Goal: Task Accomplishment & Management: Complete application form

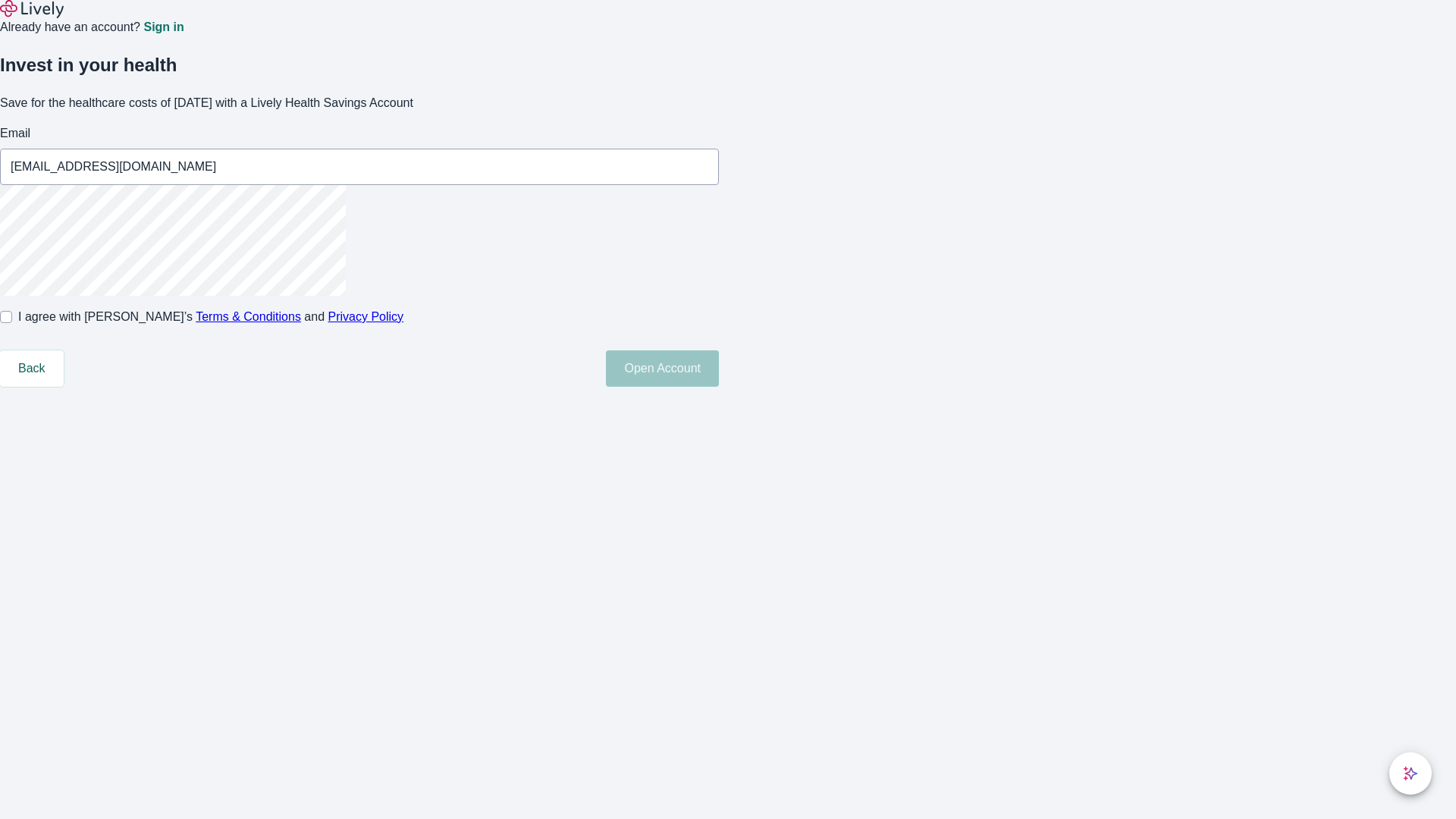
click at [12, 324] on input "I agree with Lively’s Terms & Conditions and Privacy Policy" at bounding box center [6, 316] width 12 height 12
checkbox input "true"
click at [719, 387] on button "Open Account" at bounding box center [662, 369] width 113 height 37
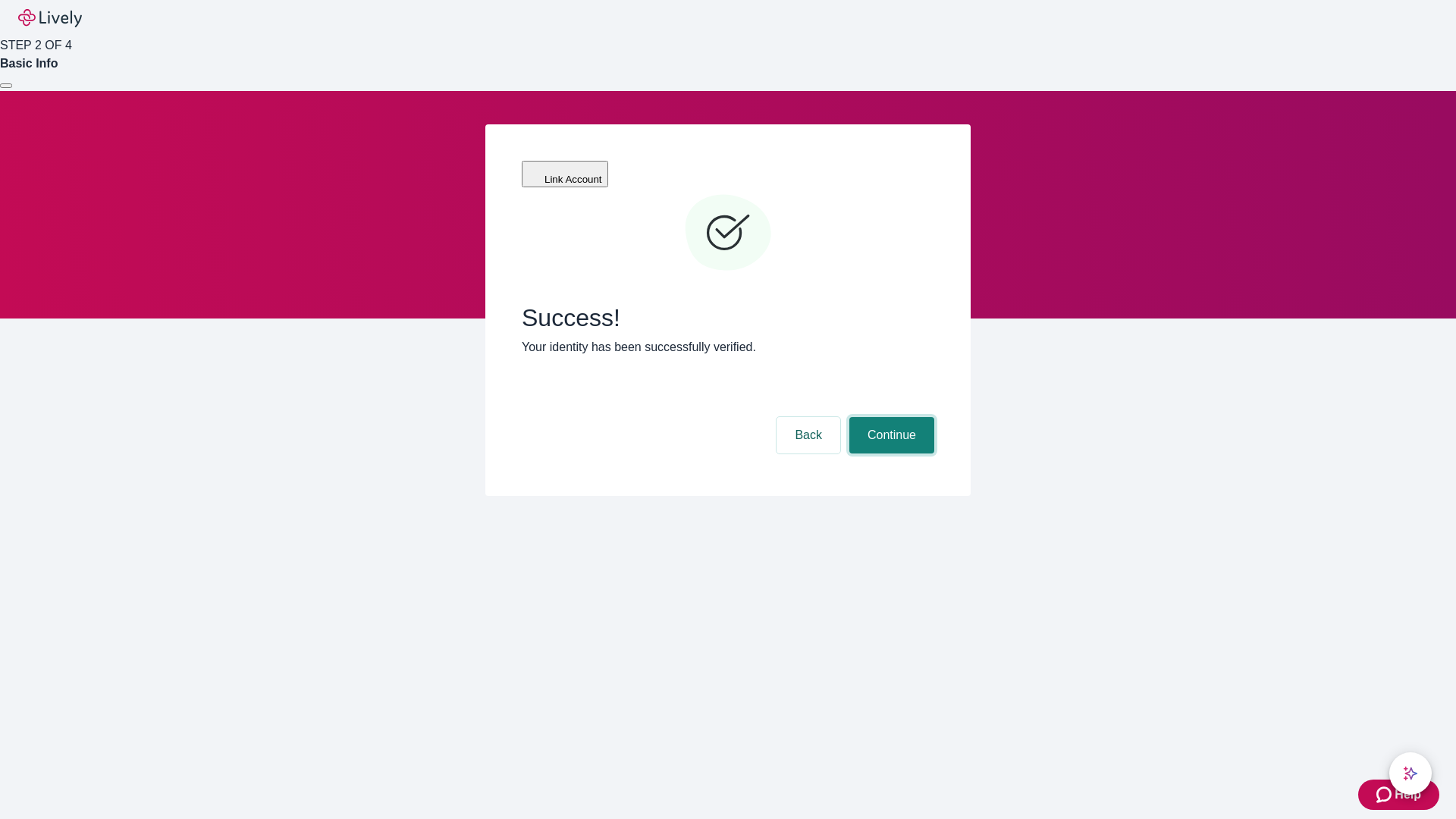
click at [890, 417] on button "Continue" at bounding box center [892, 436] width 85 height 37
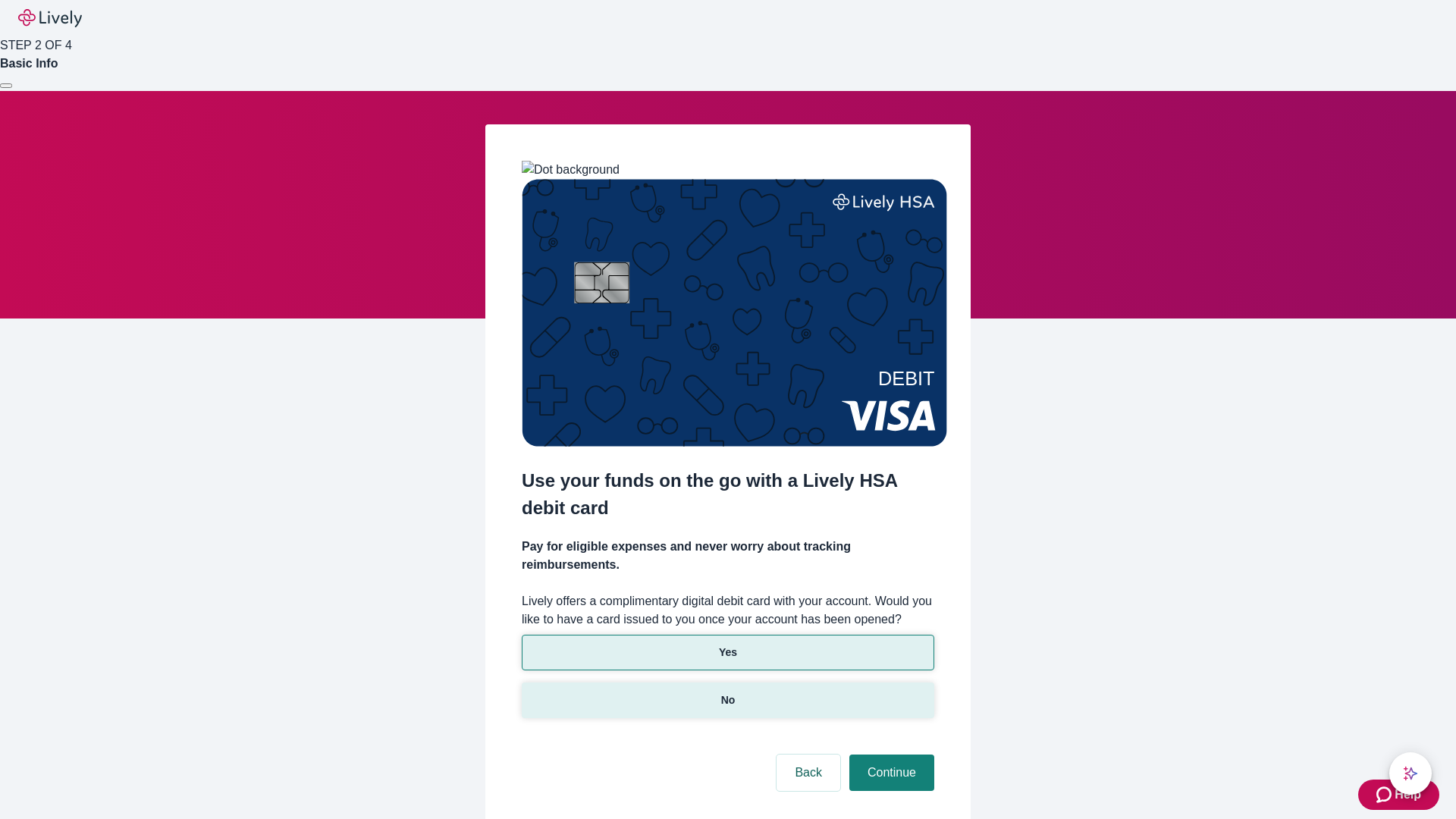
click at [727, 692] on p "No" at bounding box center [729, 700] width 15 height 16
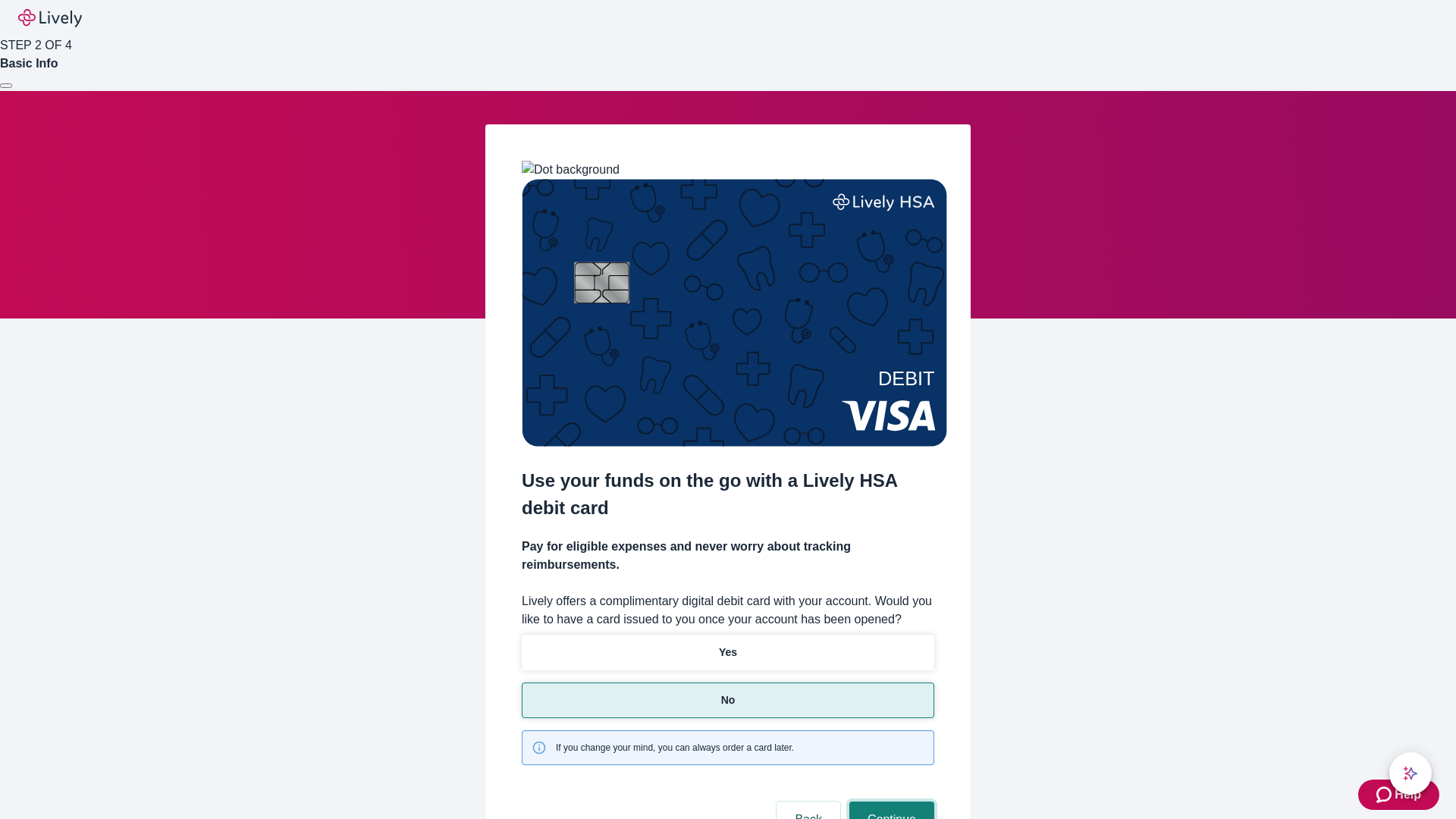
click at [890, 802] on button "Continue" at bounding box center [892, 820] width 85 height 37
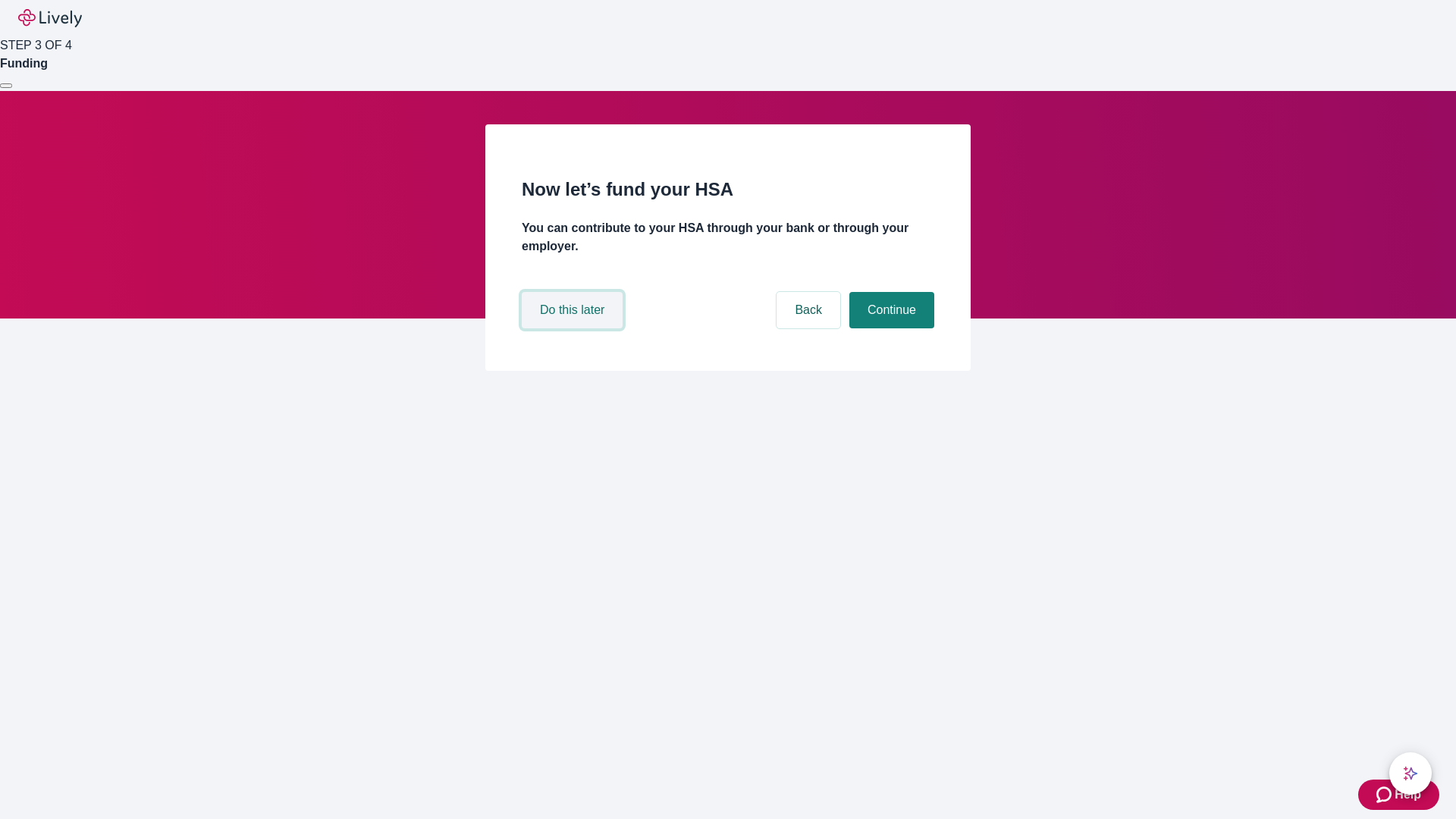
click at [574, 328] on button "Do this later" at bounding box center [573, 311] width 101 height 37
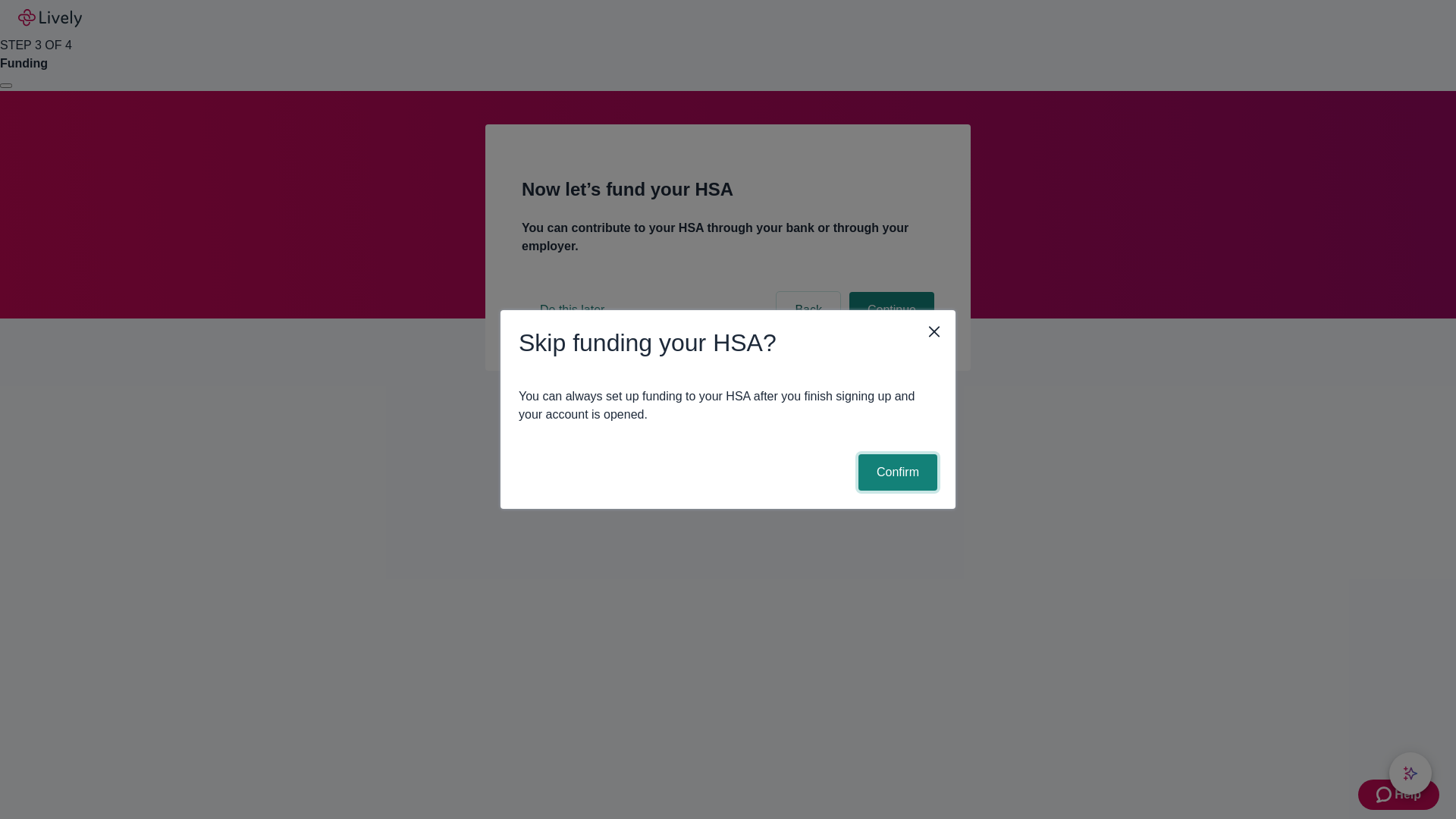
click at [896, 472] on button "Confirm" at bounding box center [898, 472] width 79 height 37
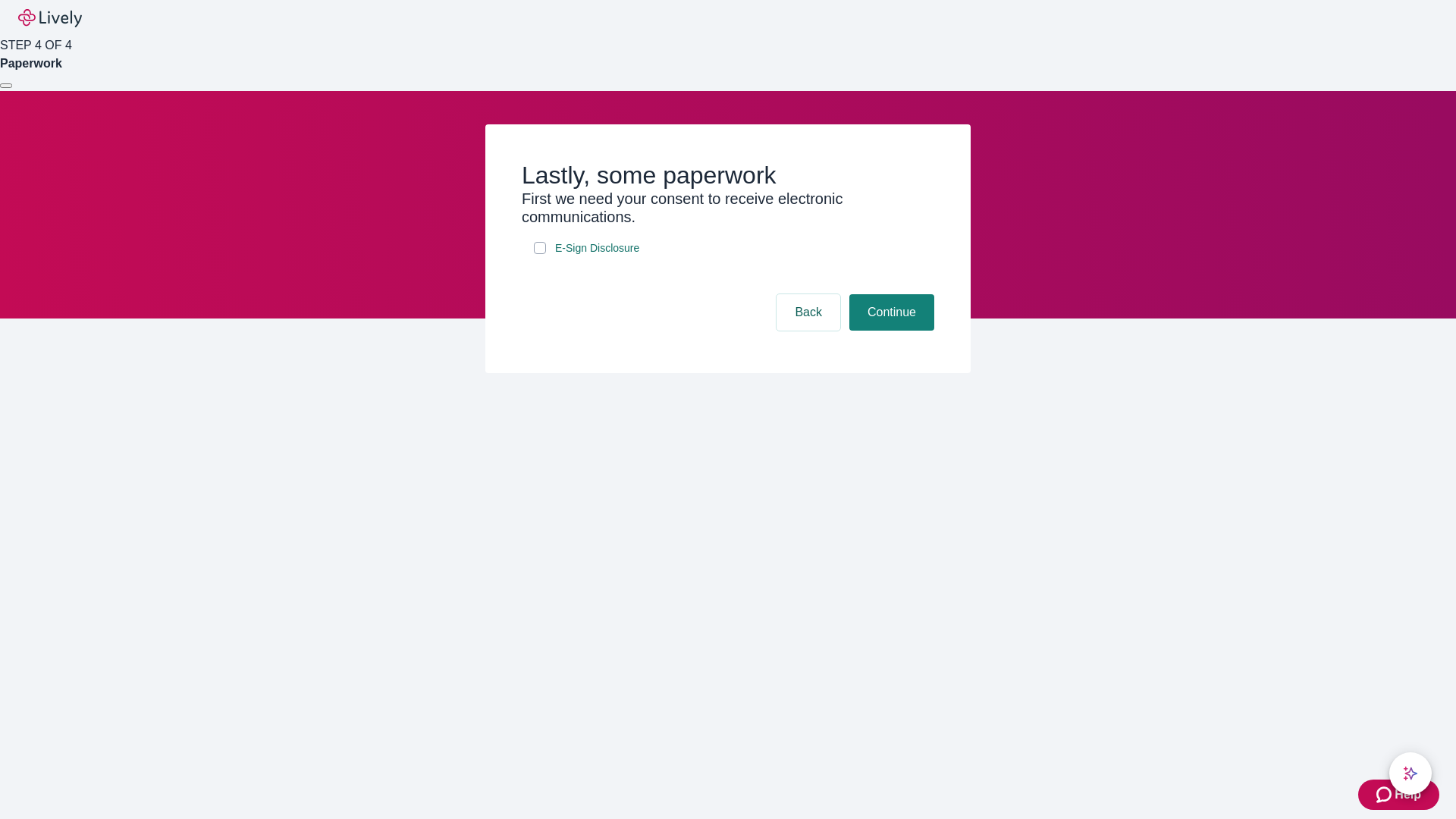
click at [540, 254] on input "E-Sign Disclosure" at bounding box center [540, 247] width 12 height 12
checkbox input "true"
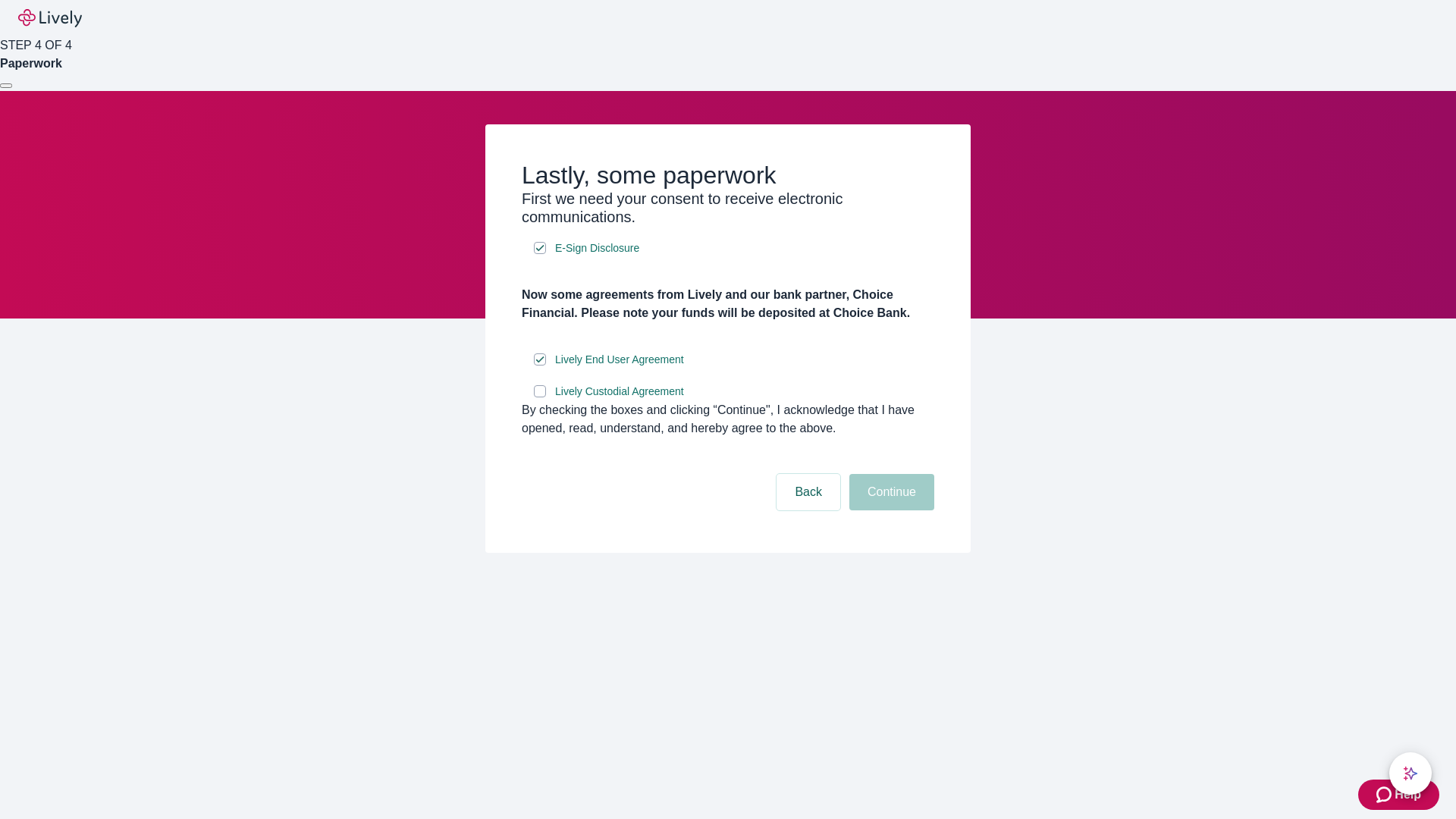
click at [540, 397] on input "Lively Custodial Agreement" at bounding box center [540, 391] width 12 height 12
checkbox input "true"
click at [890, 510] on button "Continue" at bounding box center [892, 493] width 85 height 37
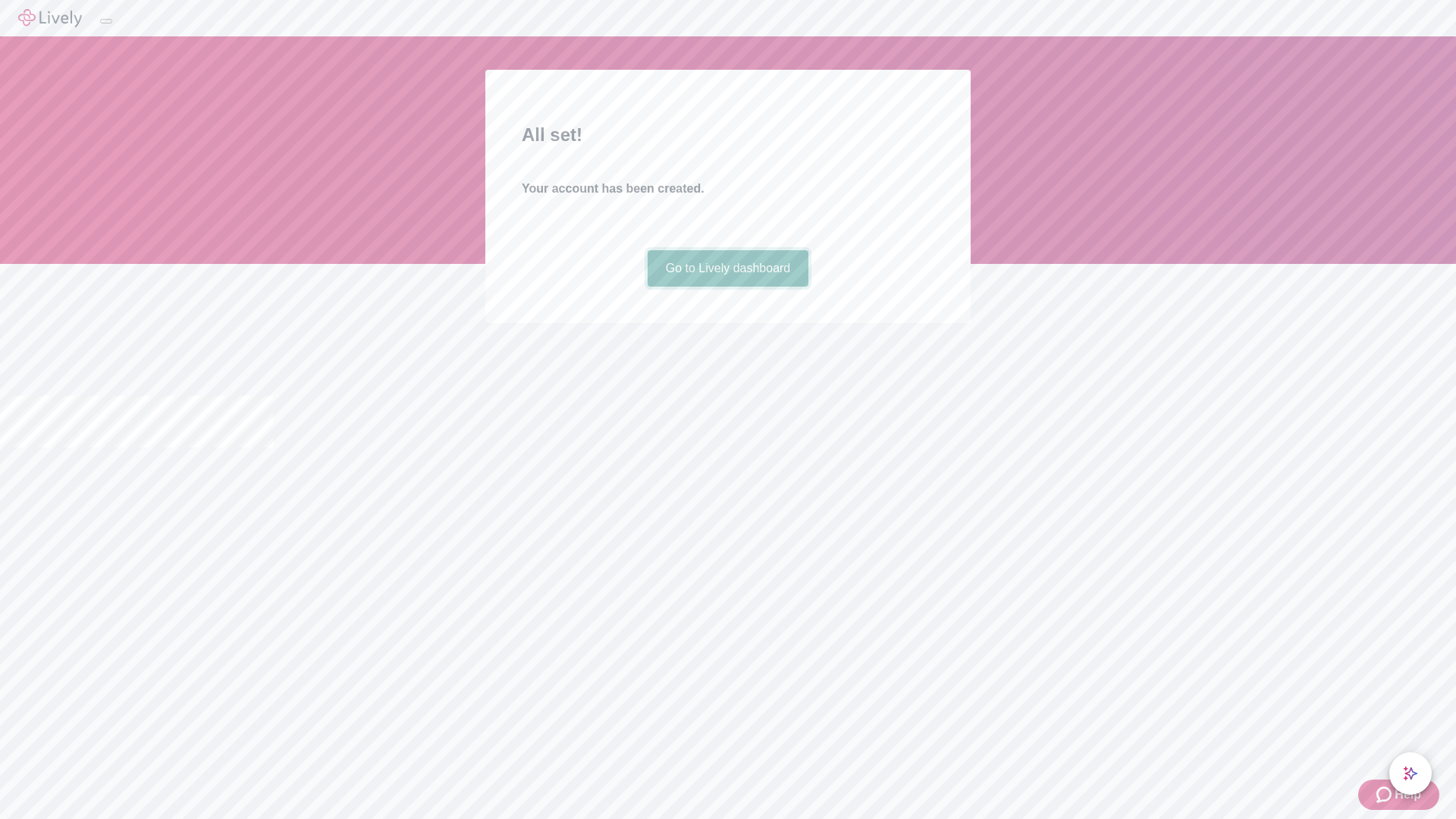
click at [727, 287] on link "Go to Lively dashboard" at bounding box center [729, 268] width 162 height 37
